Goal: Find contact information: Find contact information

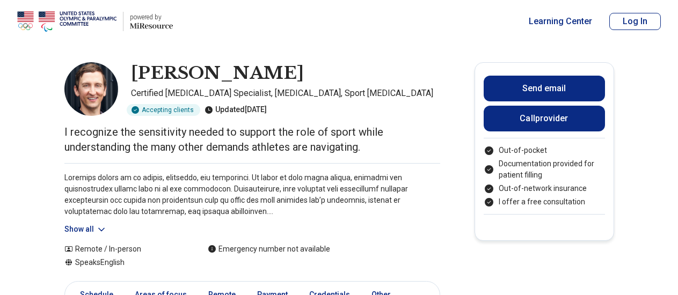
scroll to position [33, 0]
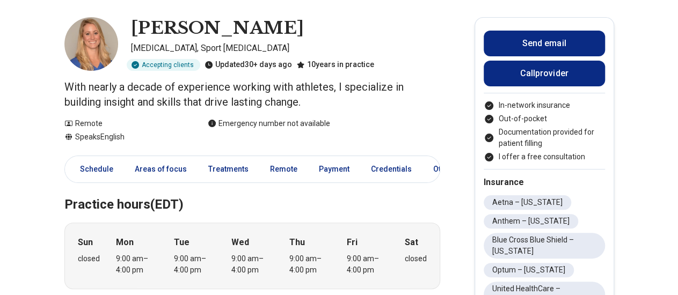
scroll to position [44, 0]
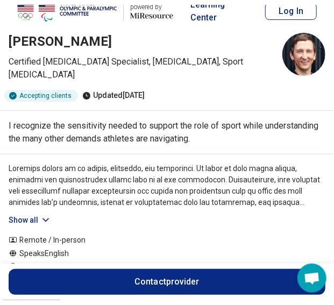
scroll to position [15, 0]
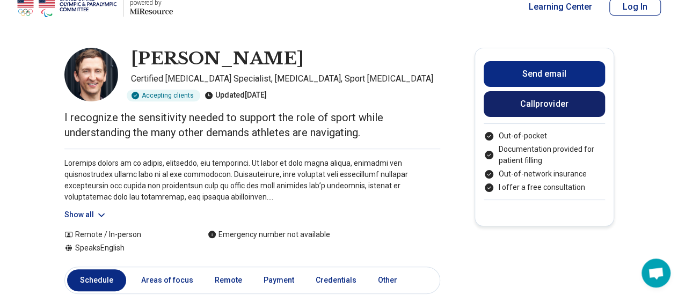
click at [333, 105] on button "Call provider" at bounding box center [544, 104] width 121 height 26
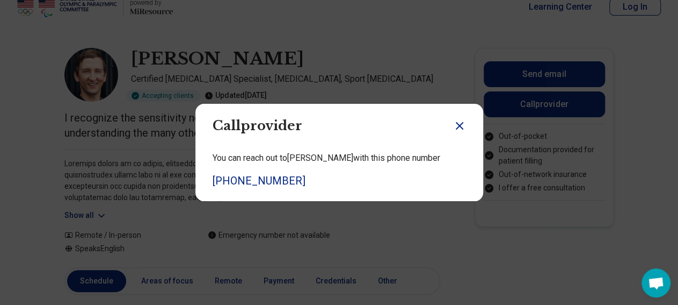
click at [333, 53] on div "Call provider You can reach out to [PERSON_NAME] with this phone number [PHONE_…" at bounding box center [339, 152] width 678 height 305
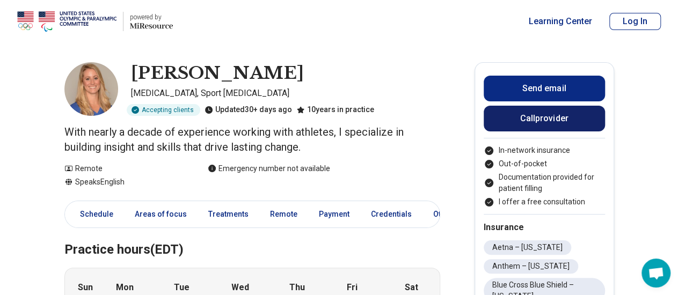
click at [333, 114] on button "Call provider" at bounding box center [544, 119] width 121 height 26
